Goal: Information Seeking & Learning: Learn about a topic

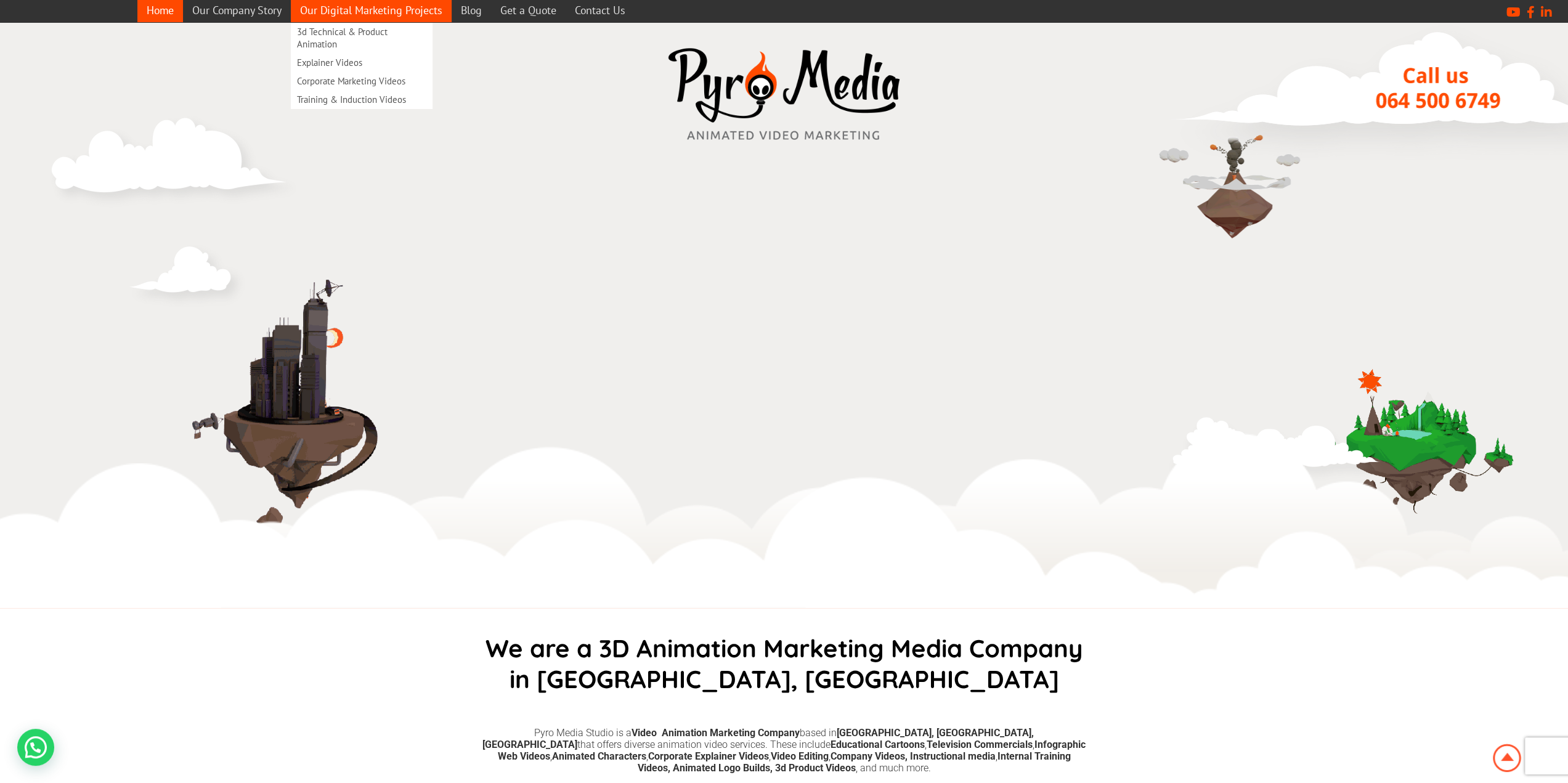
click at [383, 12] on link "Our Digital Marketing Projects" at bounding box center [371, 10] width 161 height 24
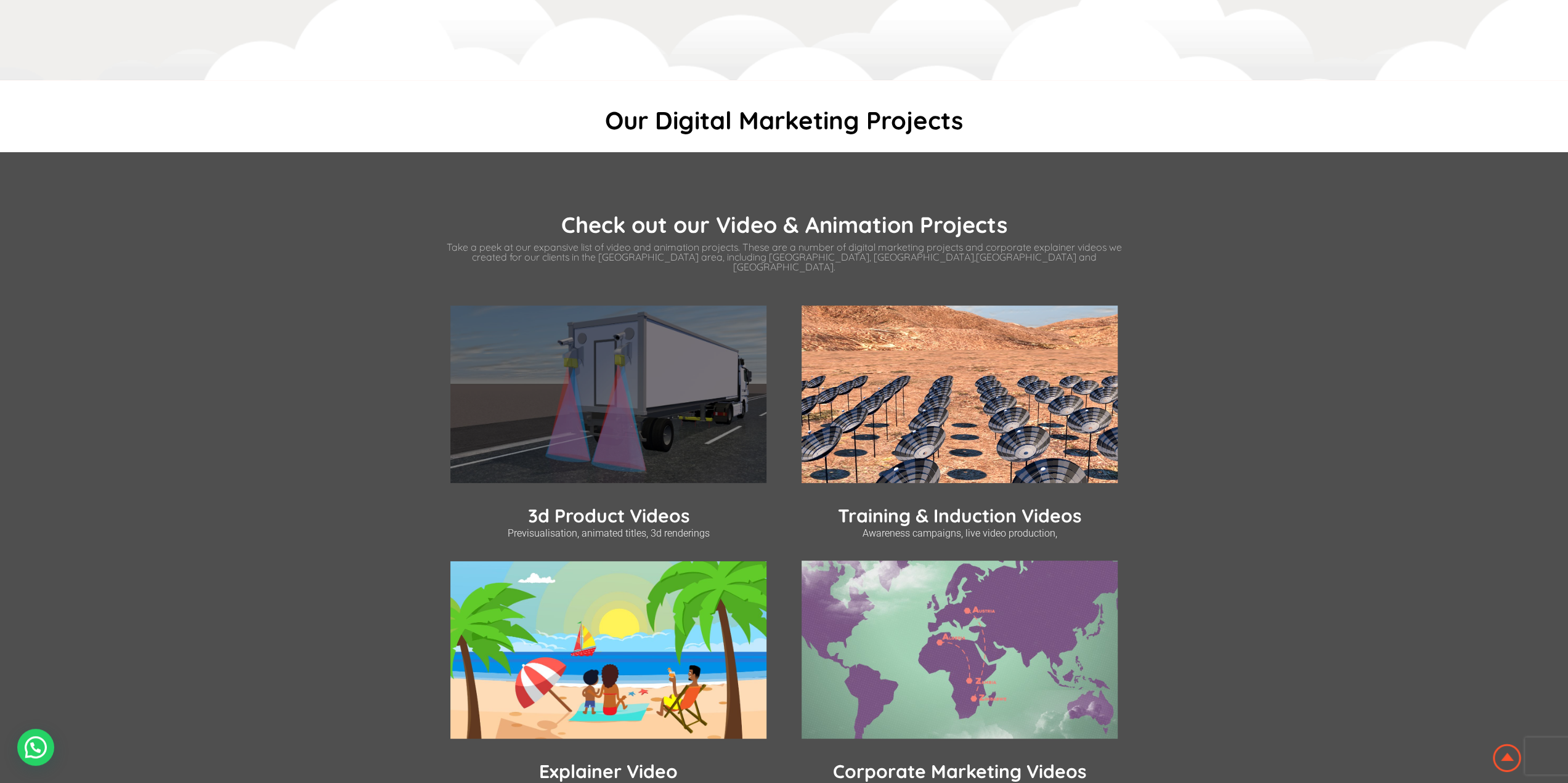
scroll to position [247, 0]
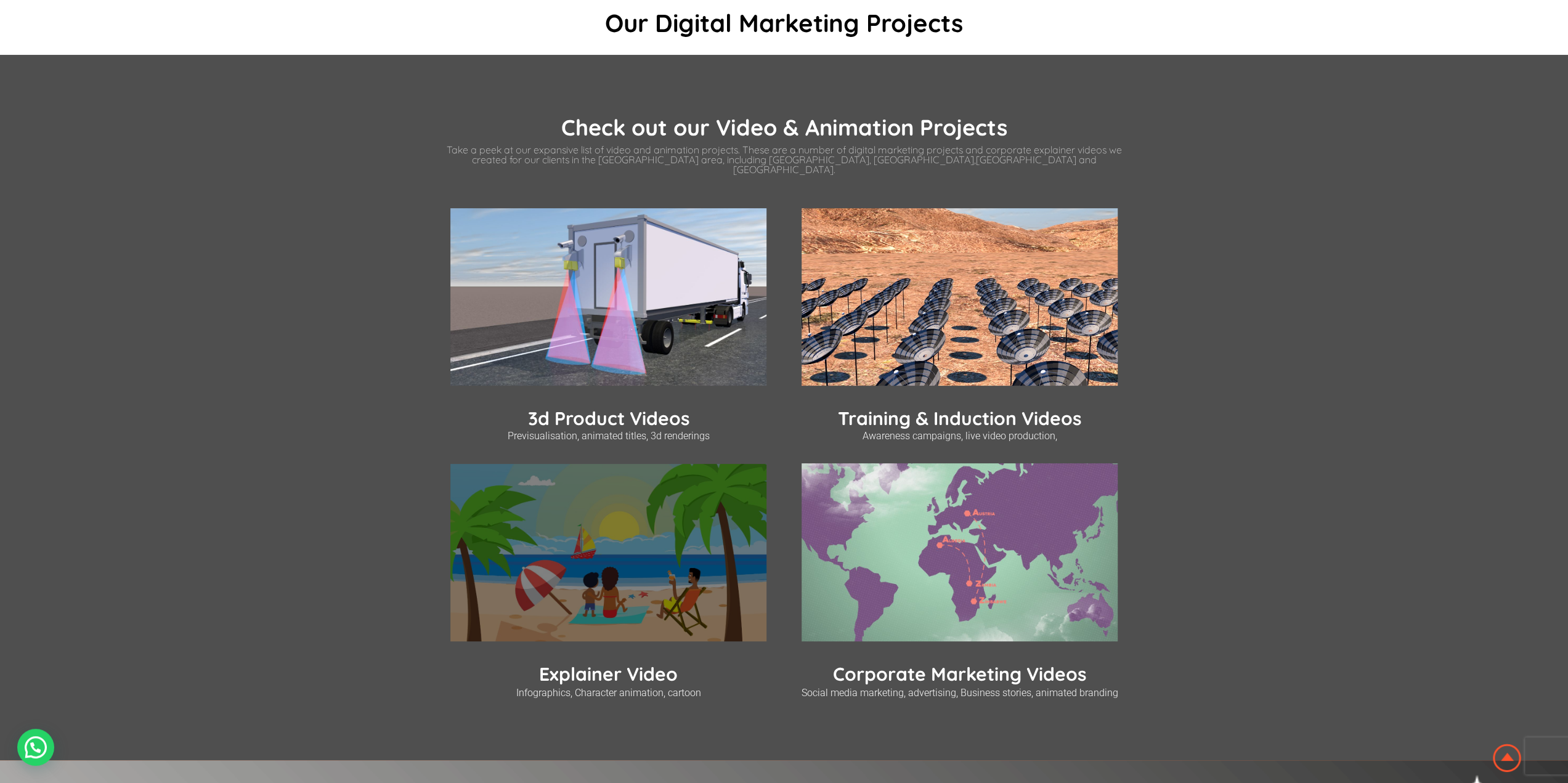
click at [648, 495] on img at bounding box center [609, 553] width 316 height 178
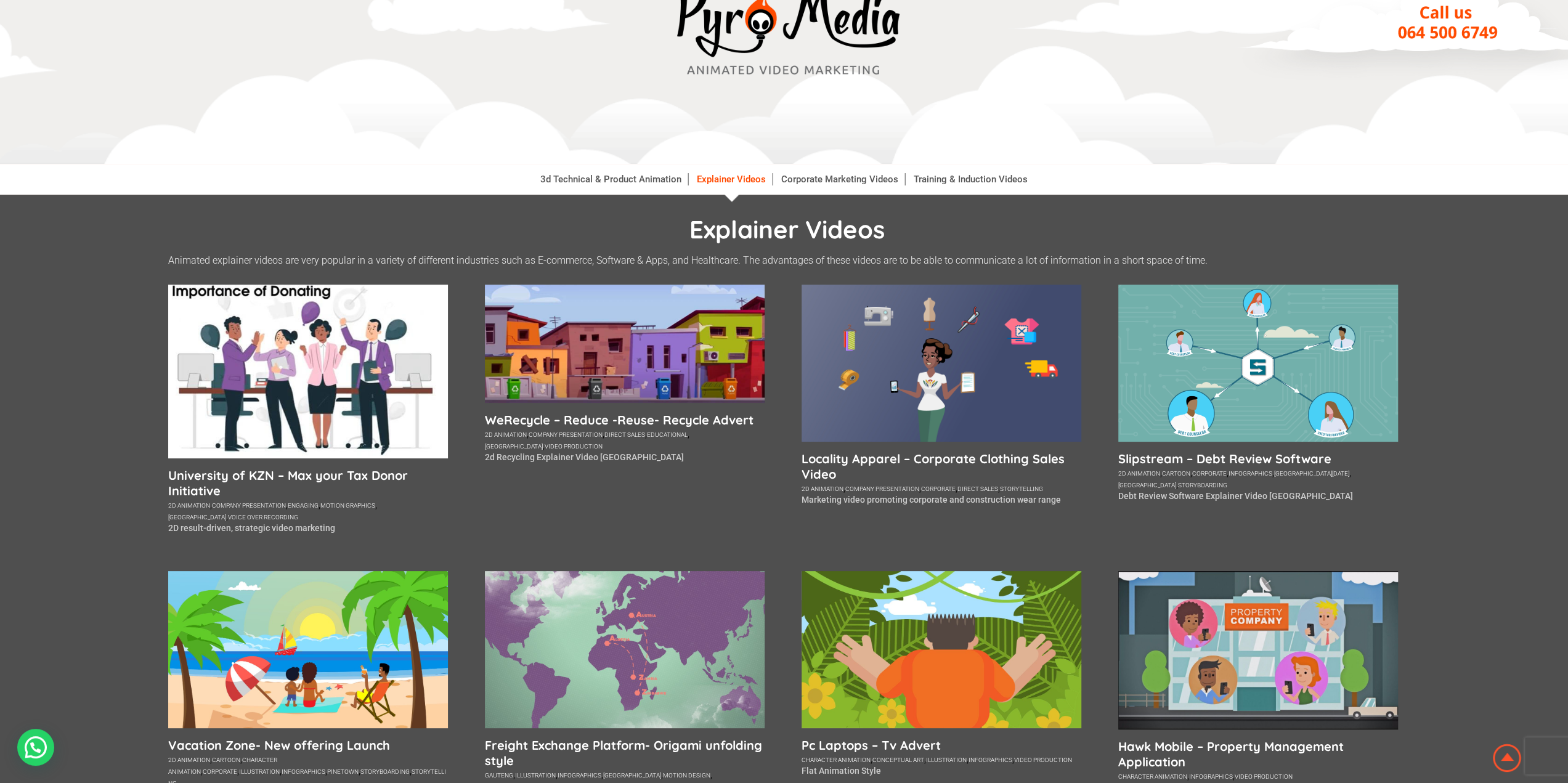
scroll to position [123, 0]
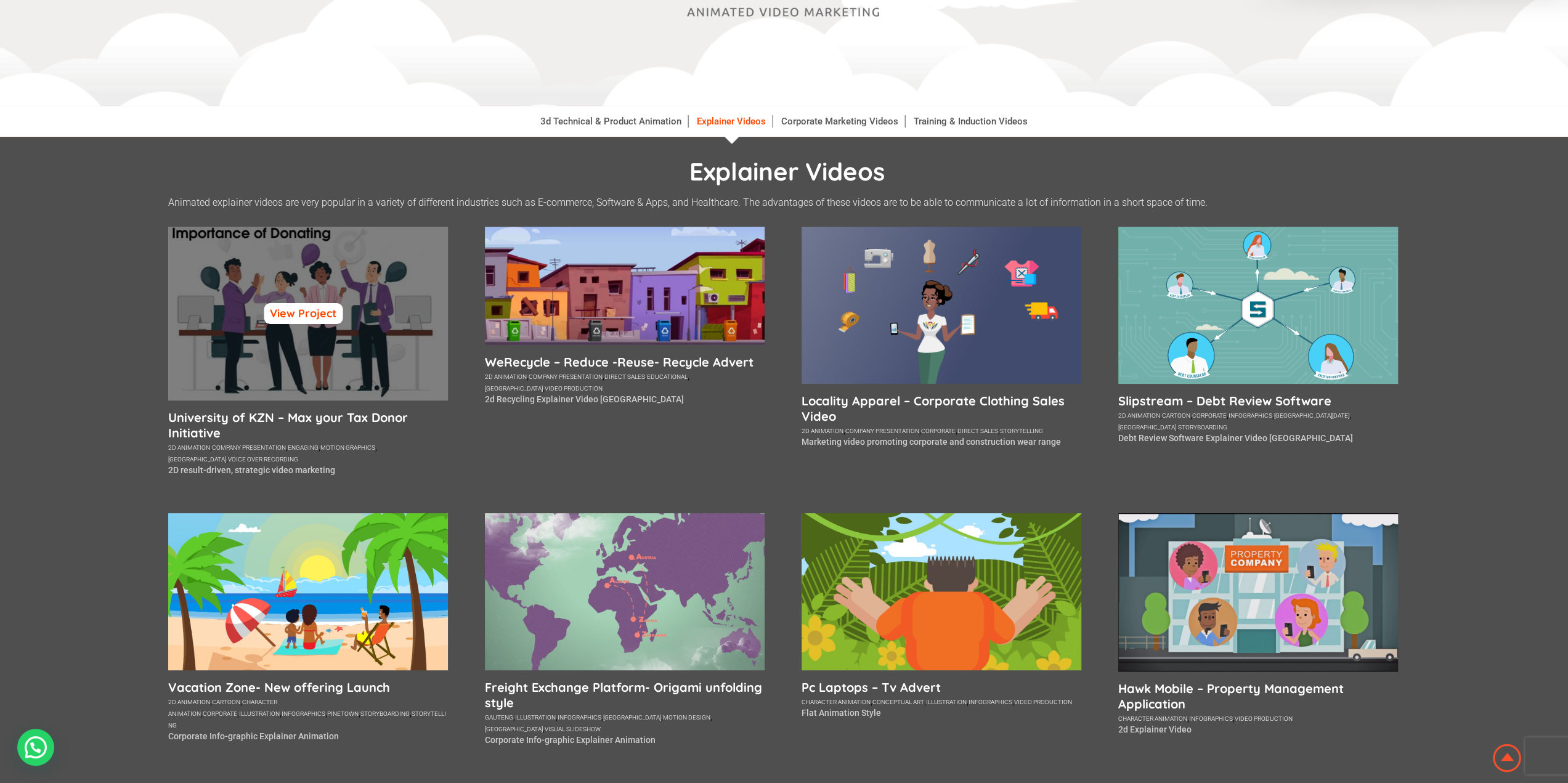
click at [303, 313] on link "View Project" at bounding box center [303, 314] width 79 height 21
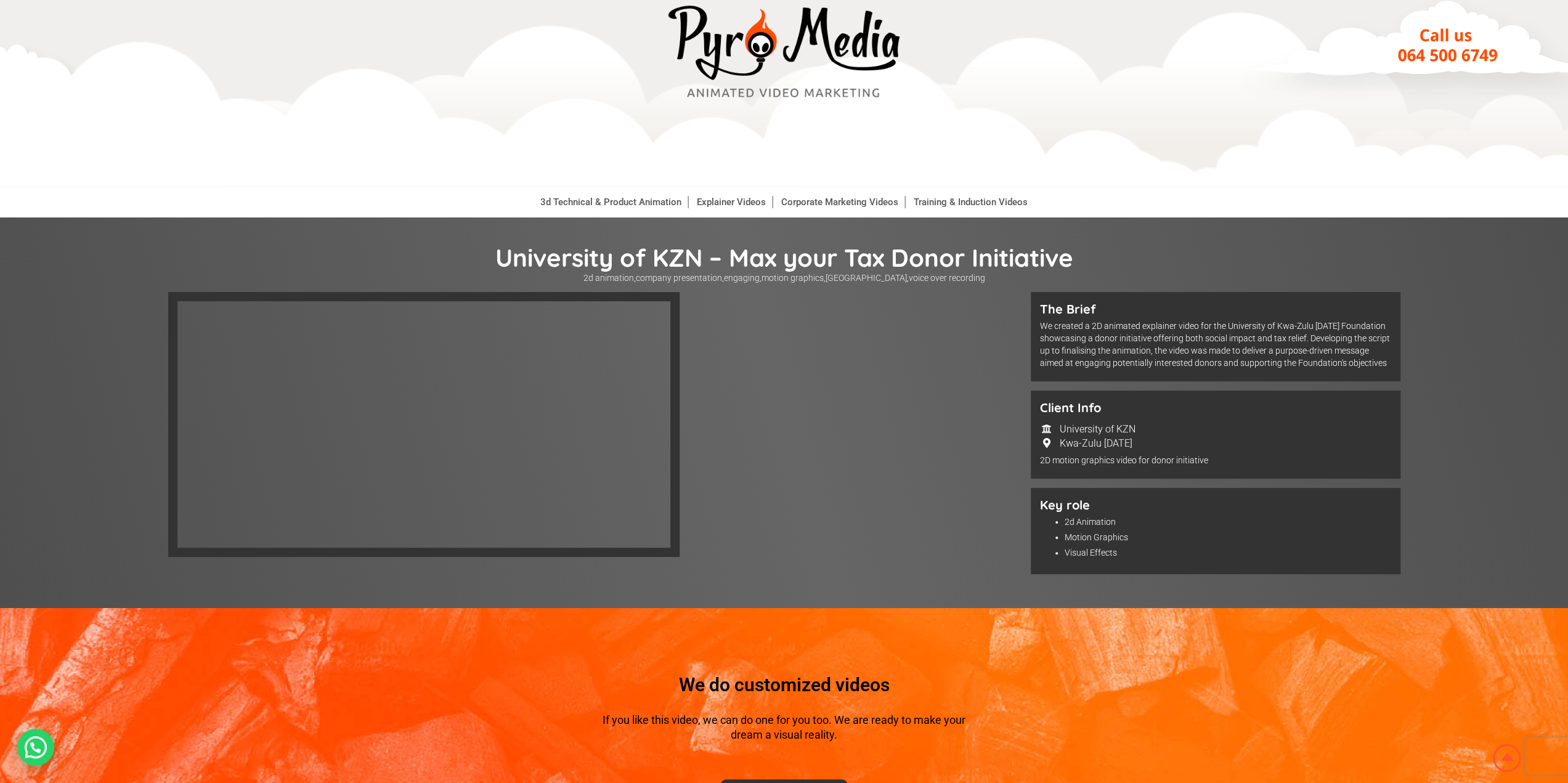
scroll to position [62, 0]
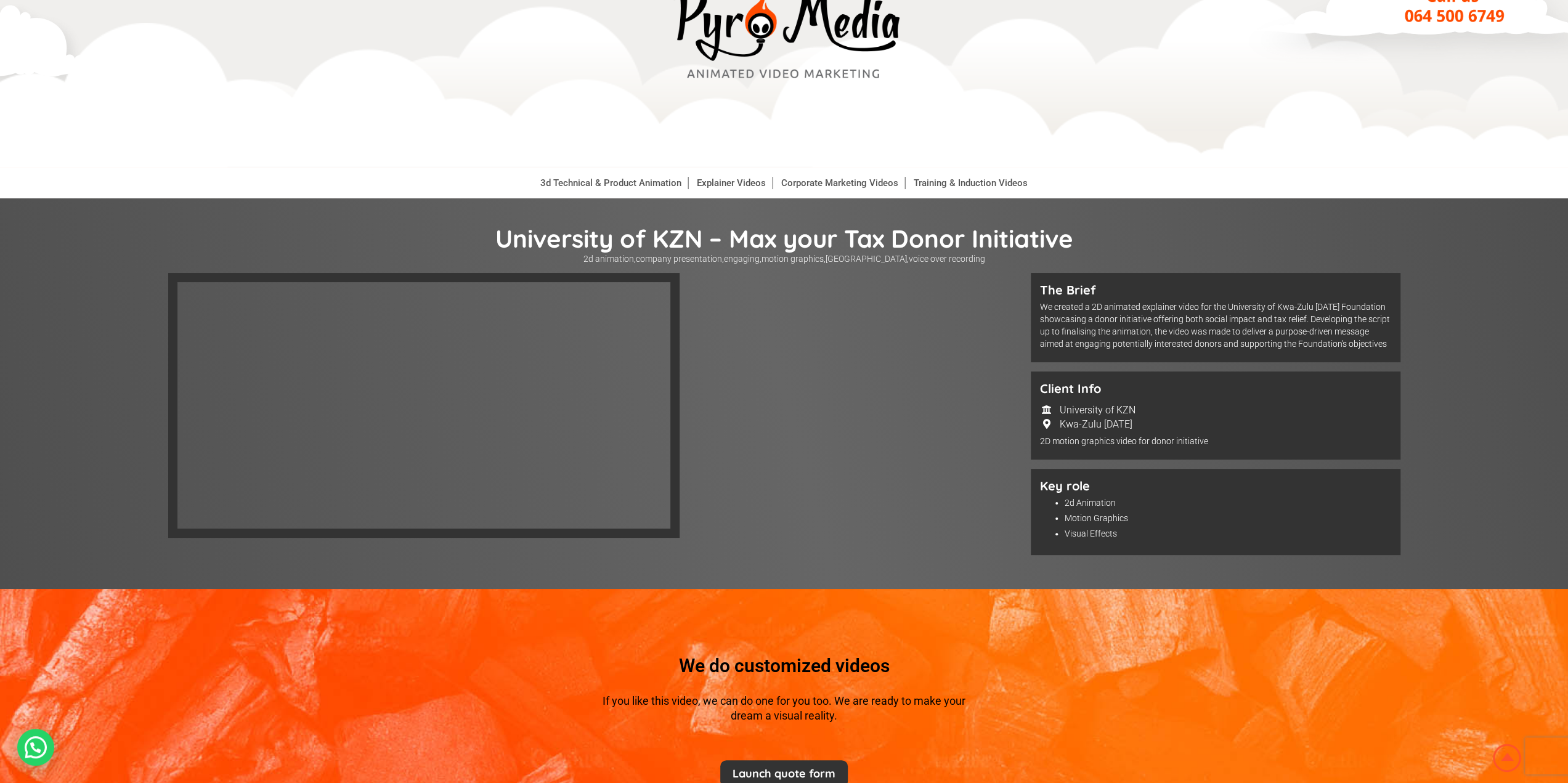
click at [844, 365] on div at bounding box center [595, 411] width 853 height 277
